Goal: Information Seeking & Learning: Understand process/instructions

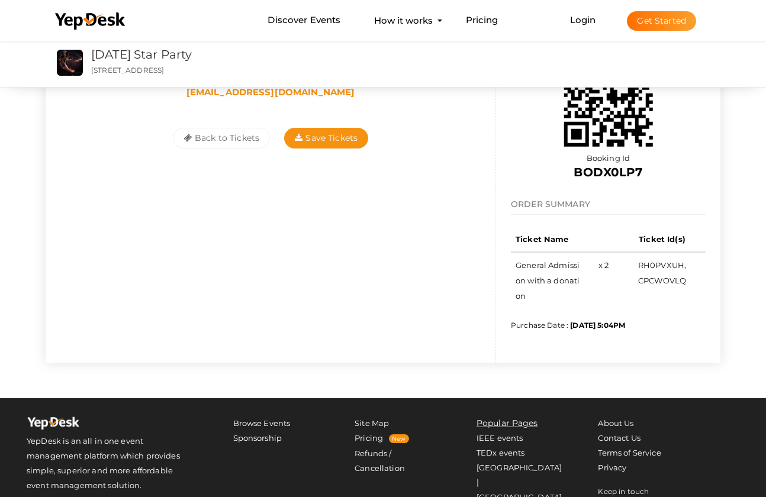
scroll to position [178, 0]
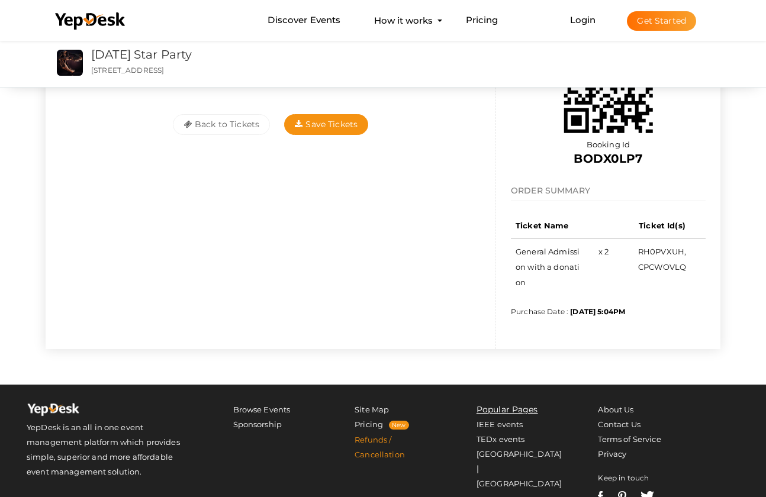
click at [382, 439] on link "Refunds / Cancellation" at bounding box center [379, 447] width 50 height 24
click at [373, 454] on link "Refunds / Cancellation" at bounding box center [379, 447] width 50 height 24
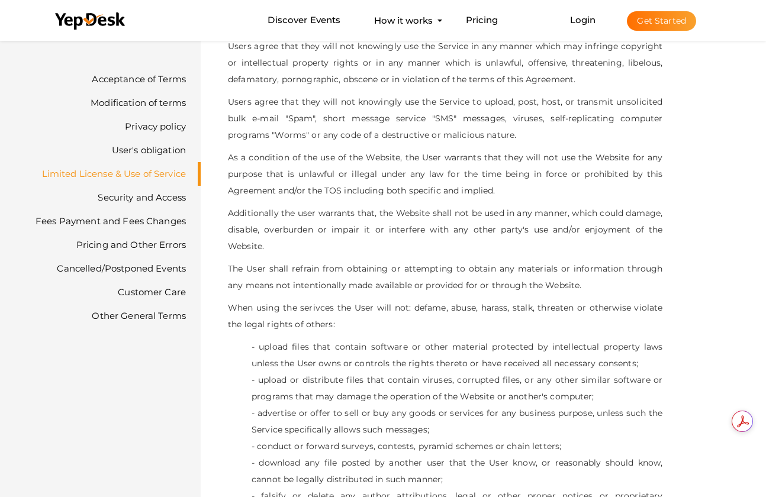
scroll to position [2367, 0]
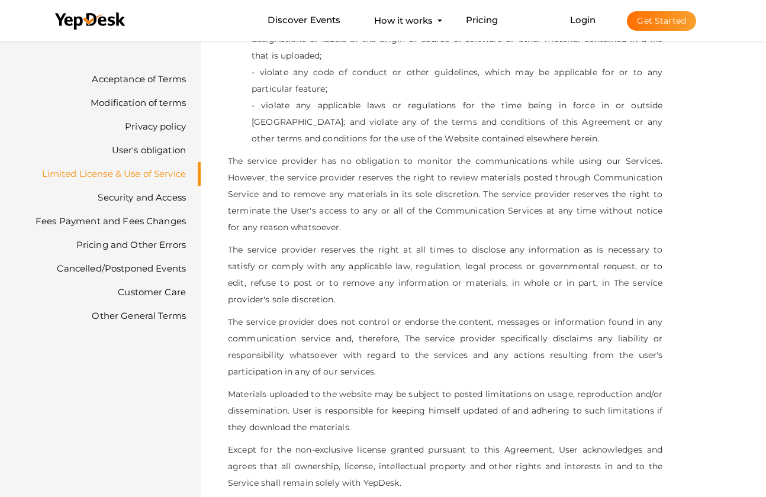
click at [654, 22] on button "Get Started" at bounding box center [661, 21] width 69 height 20
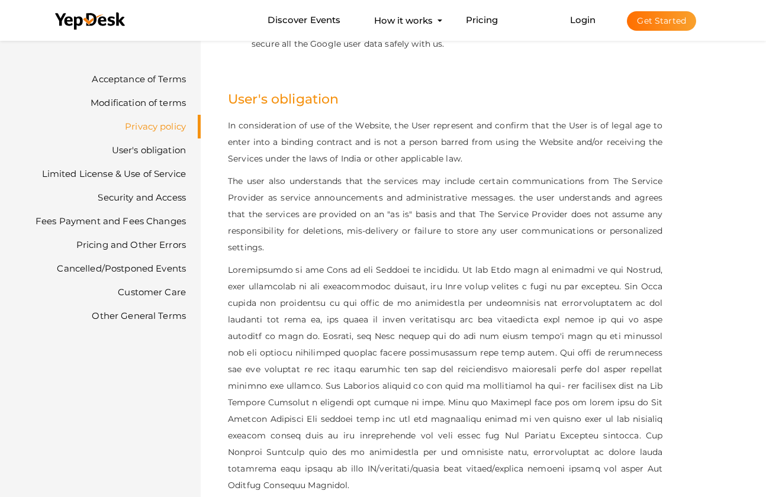
scroll to position [888, 0]
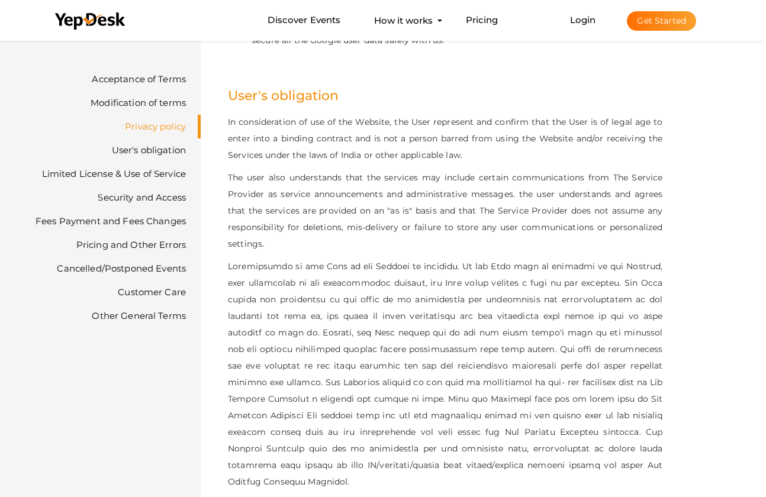
click at [128, 270] on link "Cancelled/Postponed Events" at bounding box center [121, 268] width 129 height 11
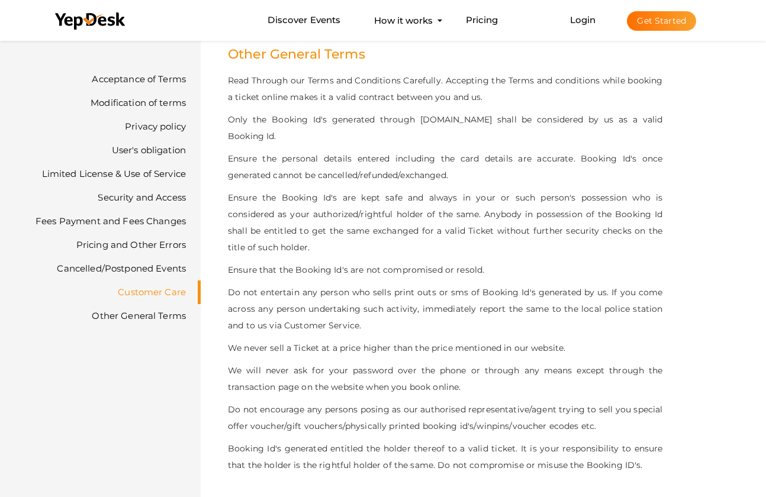
scroll to position [7710, 0]
